Goal: Task Accomplishment & Management: Use online tool/utility

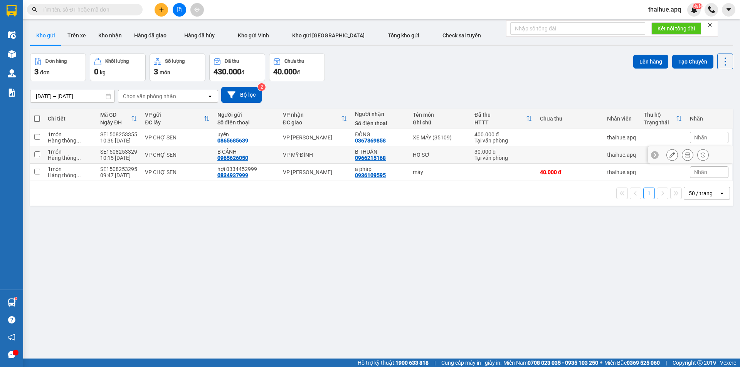
click at [200, 152] on div "VP CHỢ SEN" at bounding box center [177, 155] width 65 height 6
checkbox input "true"
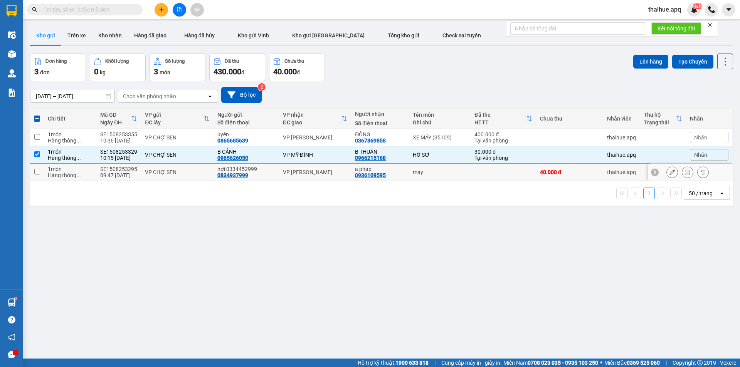
click at [198, 174] on div "VP CHỢ SEN" at bounding box center [177, 172] width 65 height 6
checkbox input "true"
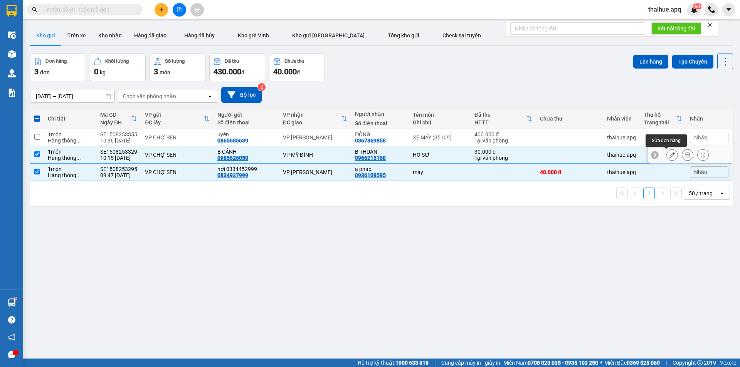
click at [670, 155] on icon at bounding box center [672, 154] width 5 height 5
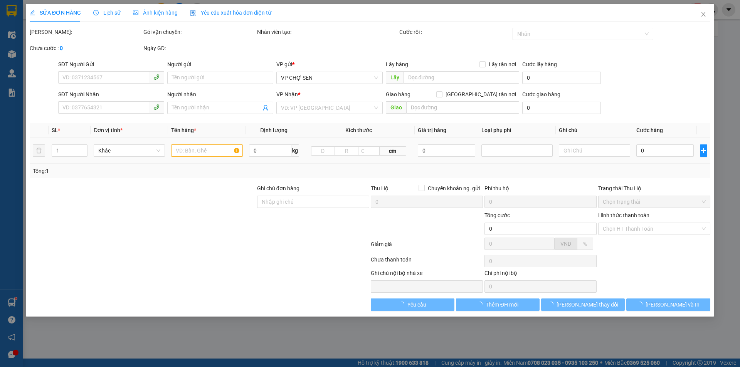
type input "0965626050"
type input "B CẢNH"
type input "0966215168"
type input "B THUẦN"
type input "30.000"
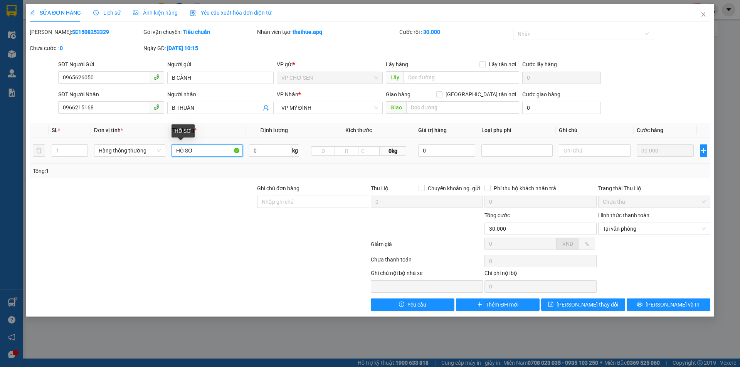
click at [197, 149] on input "HỒ SƠ" at bounding box center [207, 151] width 71 height 12
click at [568, 151] on input "text" at bounding box center [594, 151] width 71 height 12
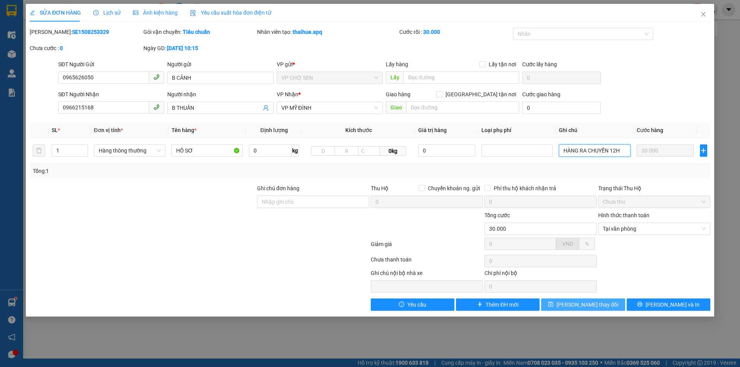
type input "HÀNG RA CHUYẾN 12H"
click at [595, 305] on span "[PERSON_NAME] thay đổi" at bounding box center [588, 305] width 62 height 8
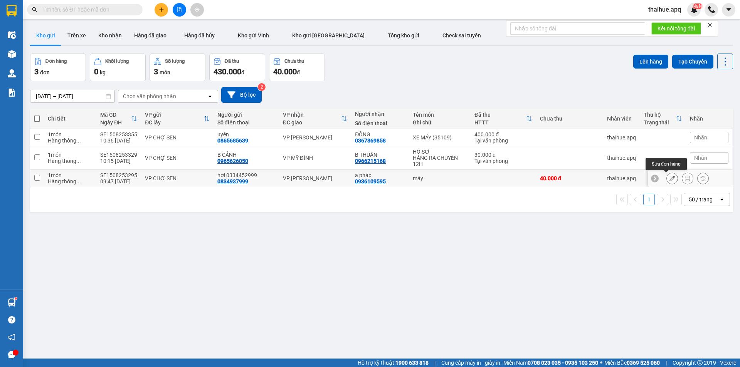
click at [670, 179] on icon at bounding box center [672, 178] width 5 height 5
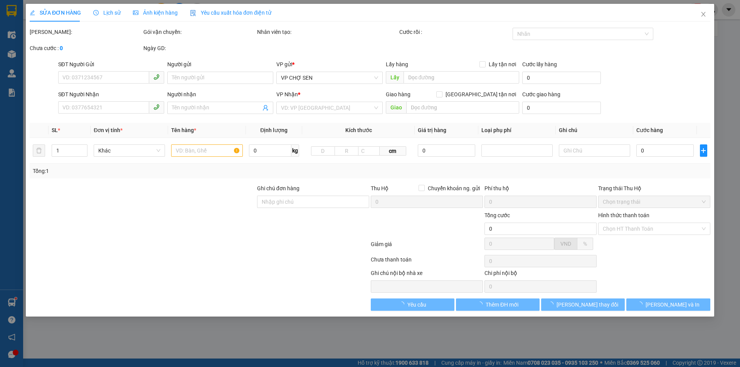
type input "0834937999"
type input "hợi 0334452999"
type input "0936109595"
type input "a pháp"
type input "40.000"
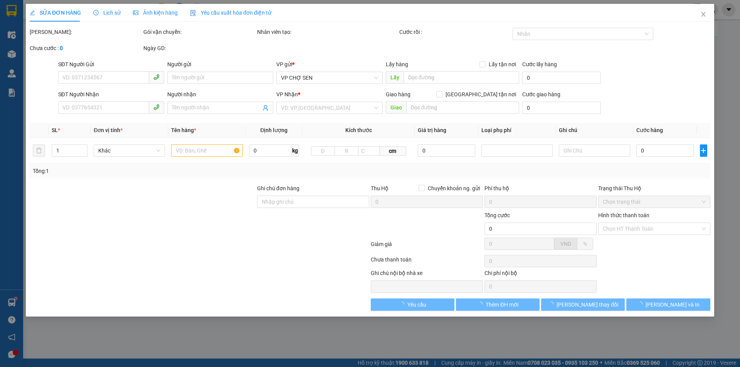
type input "40.000"
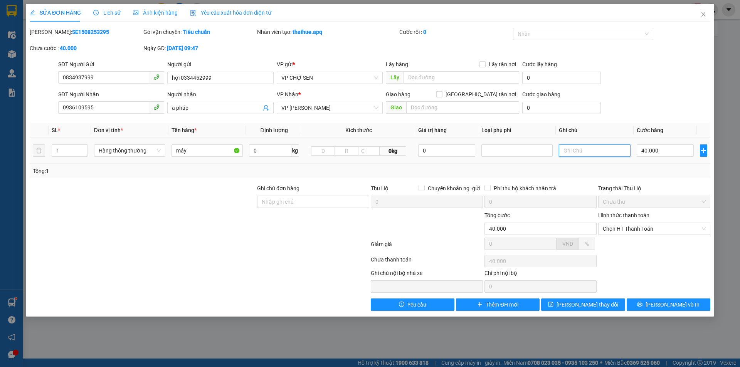
click at [569, 152] on input "text" at bounding box center [594, 151] width 71 height 12
type input "HÀNG RA CHUYẾN 12H"
click at [591, 303] on span "[PERSON_NAME] thay đổi" at bounding box center [588, 305] width 62 height 8
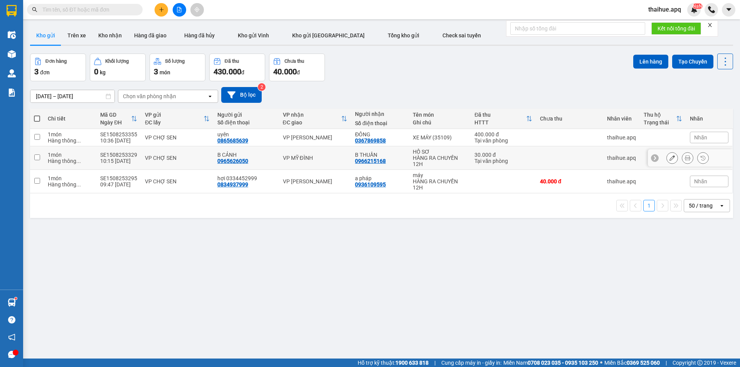
click at [196, 155] on div "VP CHỢ SEN" at bounding box center [177, 158] width 65 height 6
checkbox input "true"
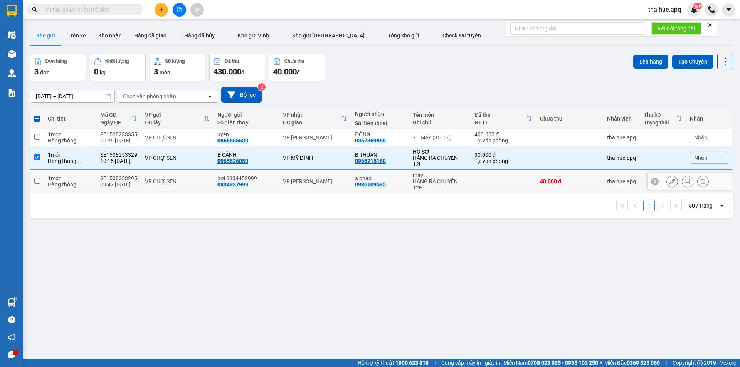
click at [185, 182] on div "VP CHỢ SEN" at bounding box center [177, 182] width 65 height 6
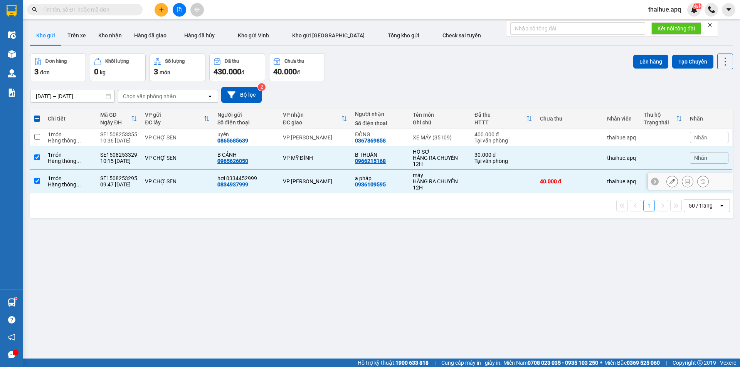
checkbox input "true"
click at [644, 60] on button "Lên hàng" at bounding box center [650, 62] width 35 height 14
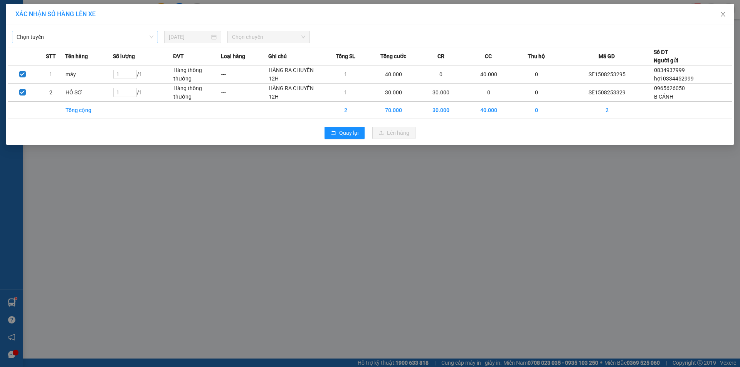
click at [63, 37] on span "Chọn tuyến" at bounding box center [85, 37] width 137 height 12
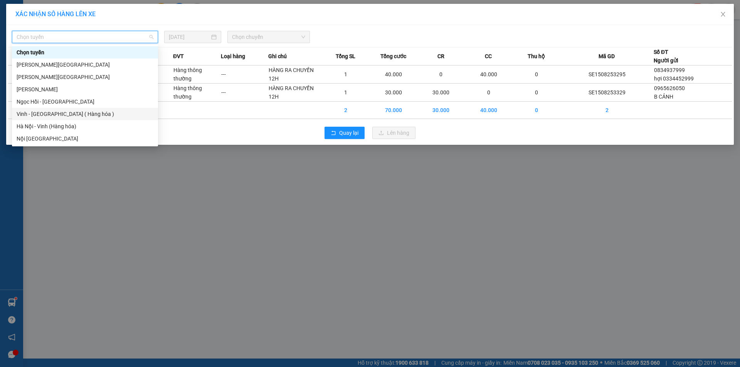
click at [28, 115] on div "Vinh - [GEOGRAPHIC_DATA] ( Hàng hóa )" at bounding box center [85, 114] width 137 height 8
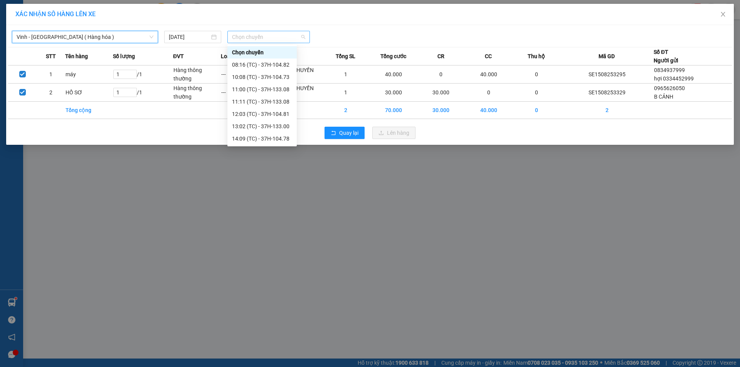
click at [279, 38] on span "Chọn chuyến" at bounding box center [268, 37] width 73 height 12
click at [281, 128] on div "13:02 (TC) - 37H-133.00" at bounding box center [262, 126] width 60 height 8
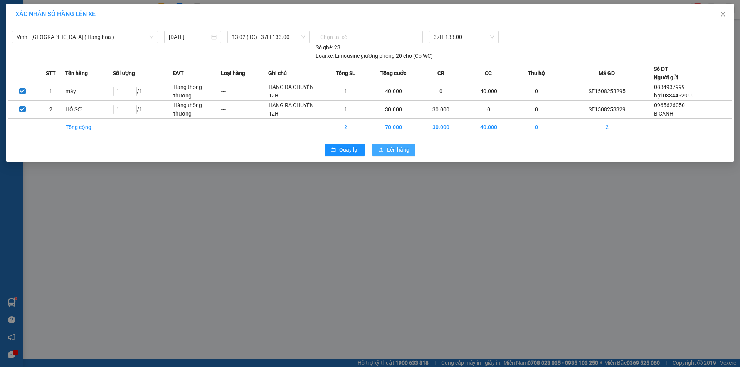
click at [390, 150] on span "Lên hàng" at bounding box center [398, 150] width 22 height 8
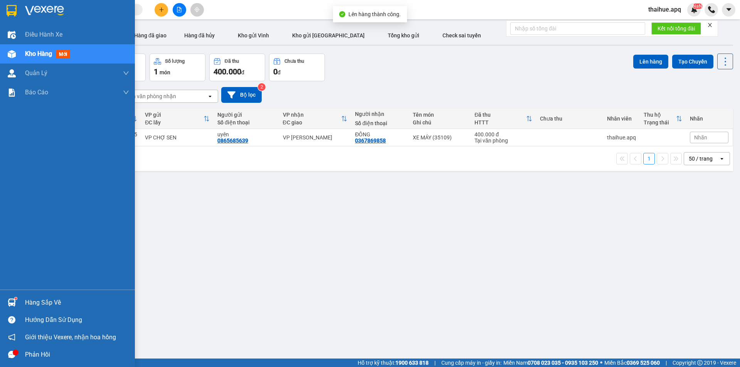
click at [54, 307] on div "Hàng sắp về" at bounding box center [77, 303] width 104 height 12
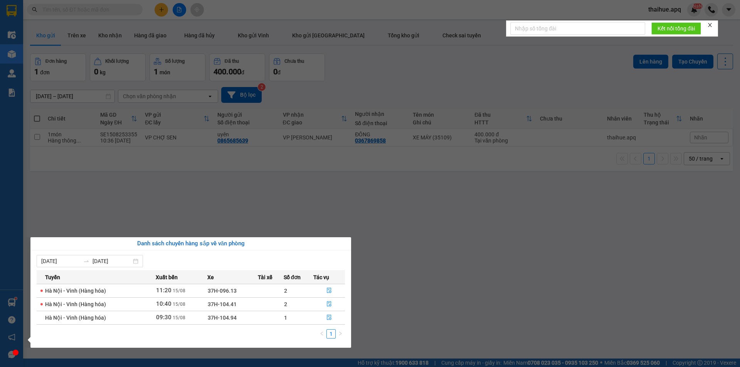
click at [445, 280] on section "Kết quả tìm kiếm ( 0 ) Bộ lọc No Data thaihue.apq NaN Điều hành xe Kho hàng mới…" at bounding box center [370, 183] width 740 height 367
